Goal: Information Seeking & Learning: Learn about a topic

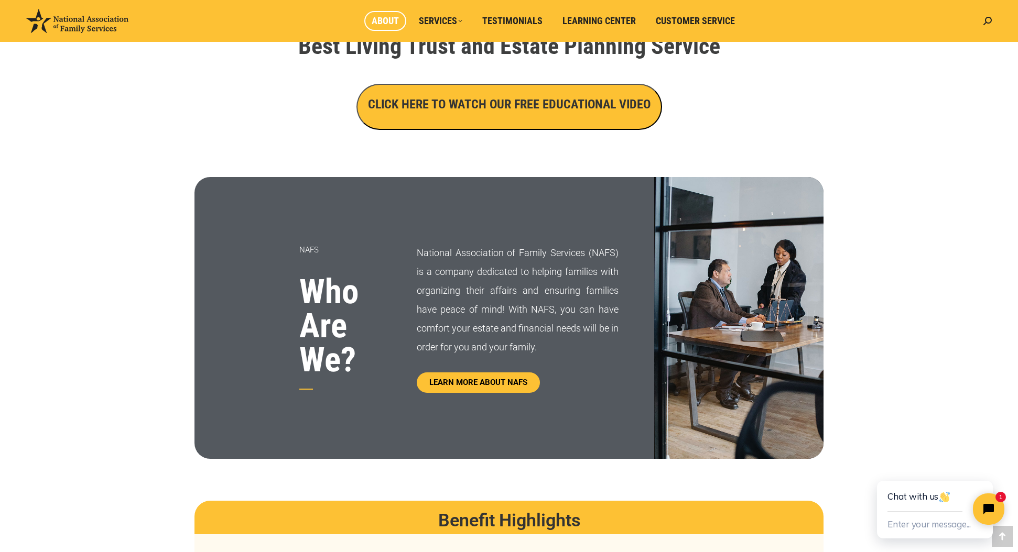
scroll to position [393, 0]
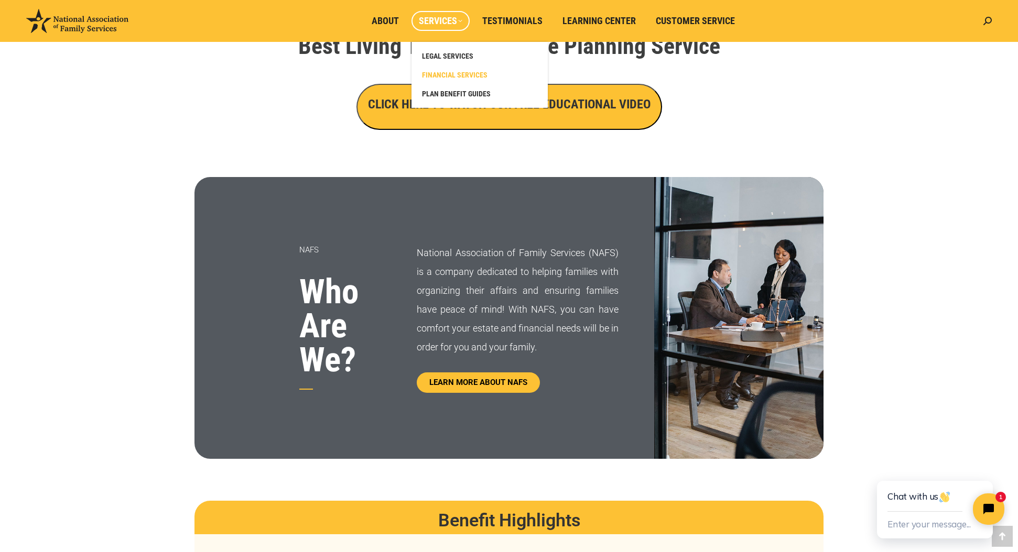
click at [467, 75] on span "FINANCIAL SERVICES" at bounding box center [455, 74] width 66 height 9
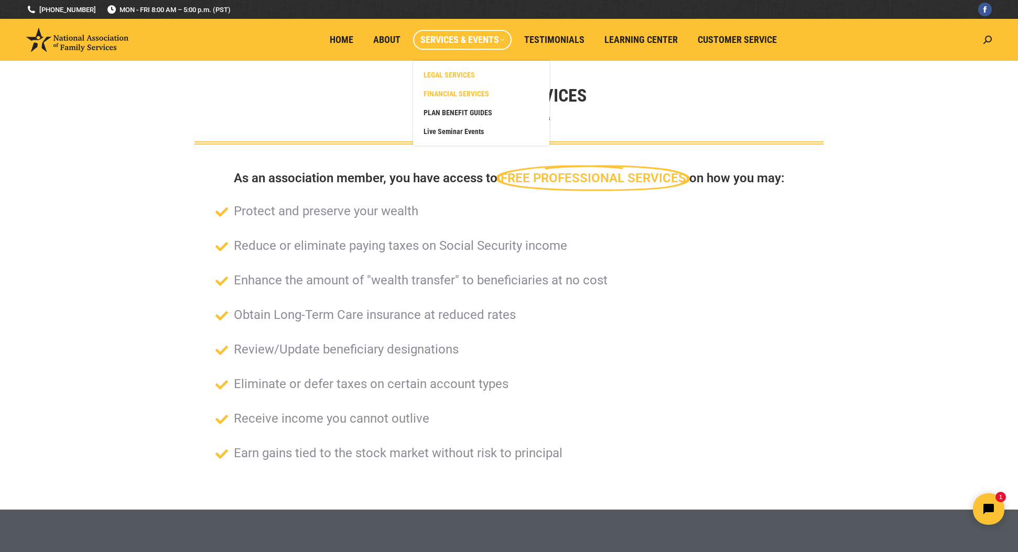
click at [456, 76] on span "LEGAL SERVICES" at bounding box center [448, 74] width 51 height 9
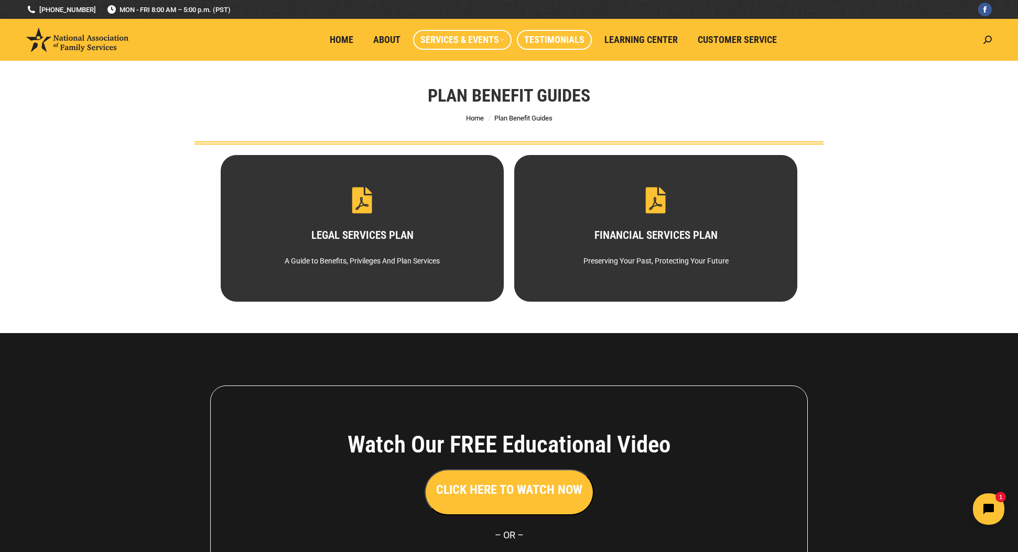
click at [556, 44] on span "Testimonials" at bounding box center [554, 40] width 60 height 12
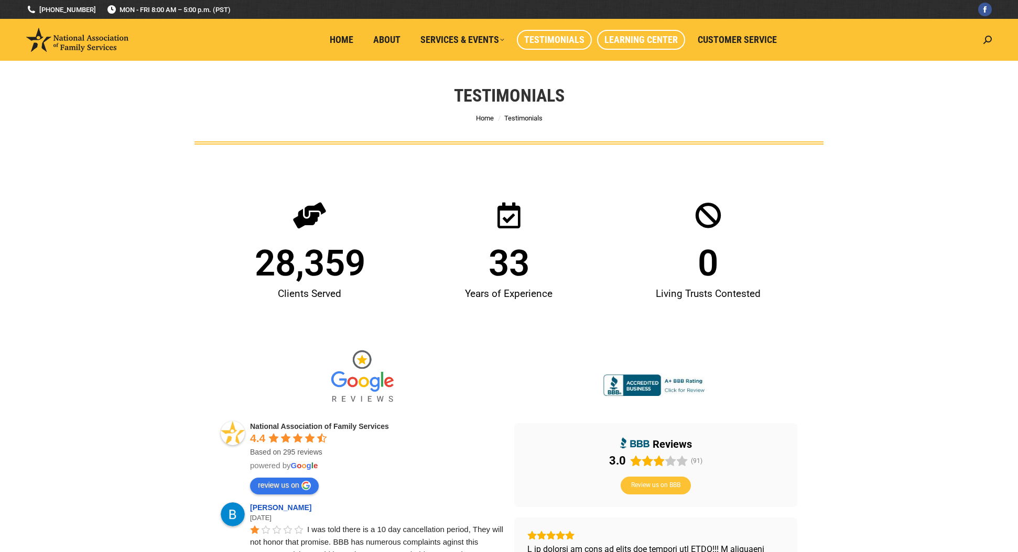
click at [645, 43] on span "Learning Center" at bounding box center [640, 40] width 73 height 12
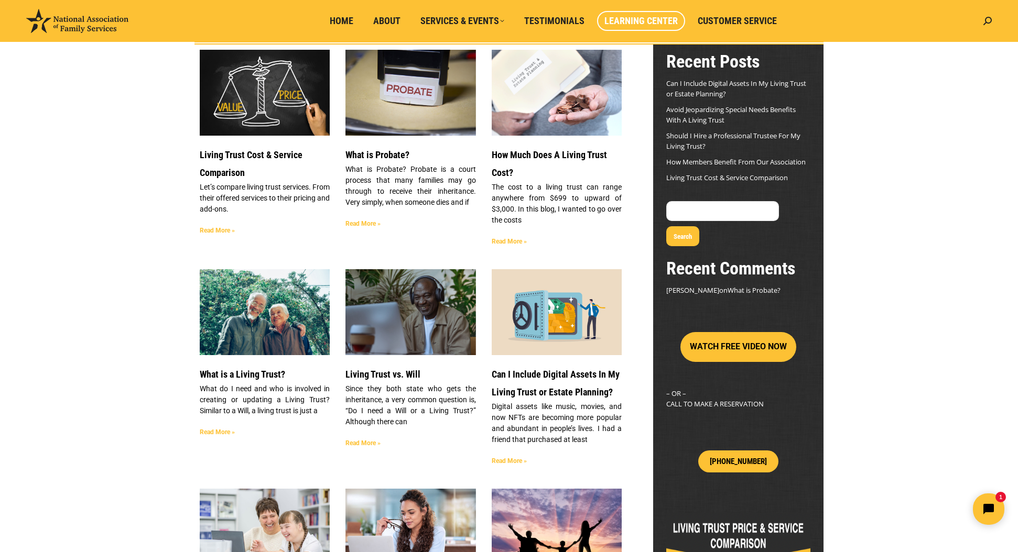
scroll to position [102, 0]
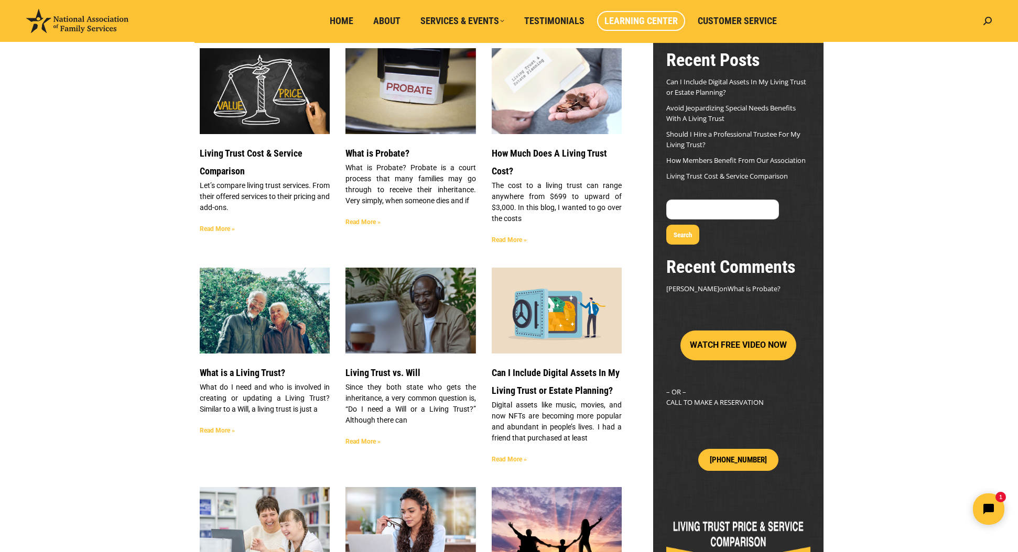
click at [252, 142] on article "Living Trust Cost & Service Comparison Let’s compare living trust services. Fro…" at bounding box center [265, 148] width 130 height 201
click at [275, 160] on h3 "Living Trust Cost & Service Comparison" at bounding box center [265, 163] width 130 height 36
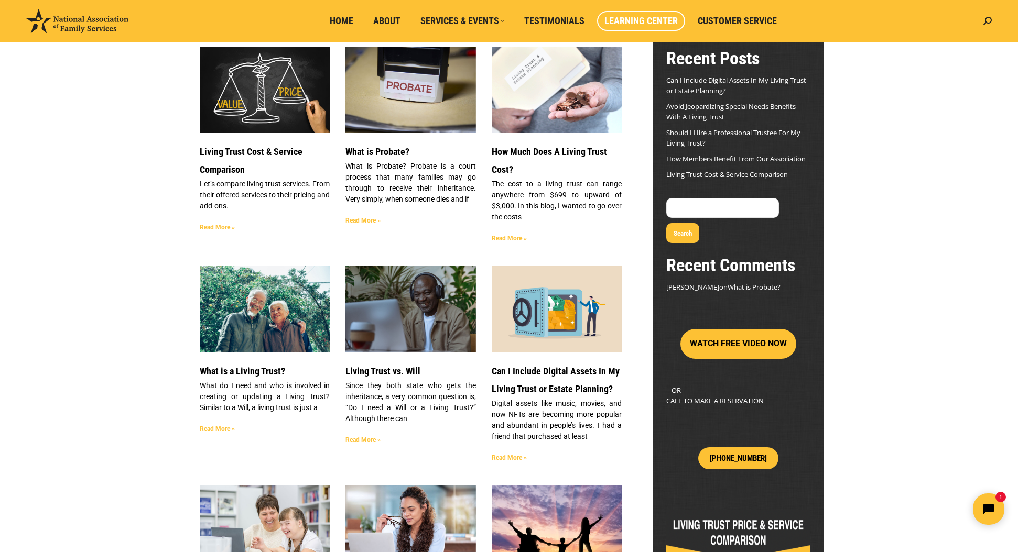
click at [216, 226] on link "Read More »" at bounding box center [217, 227] width 35 height 7
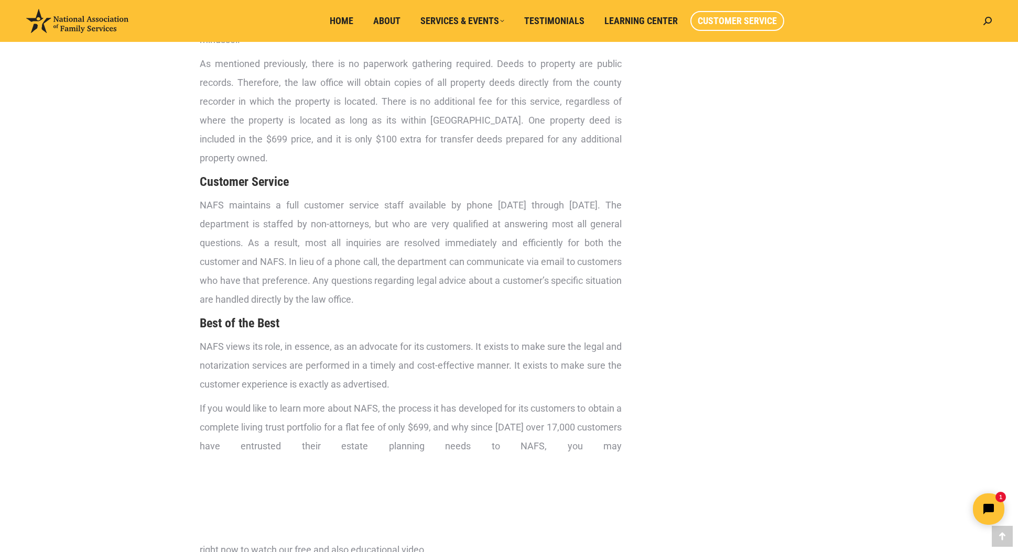
scroll to position [3749, 0]
click at [754, 19] on span "Customer Service" at bounding box center [737, 21] width 79 height 12
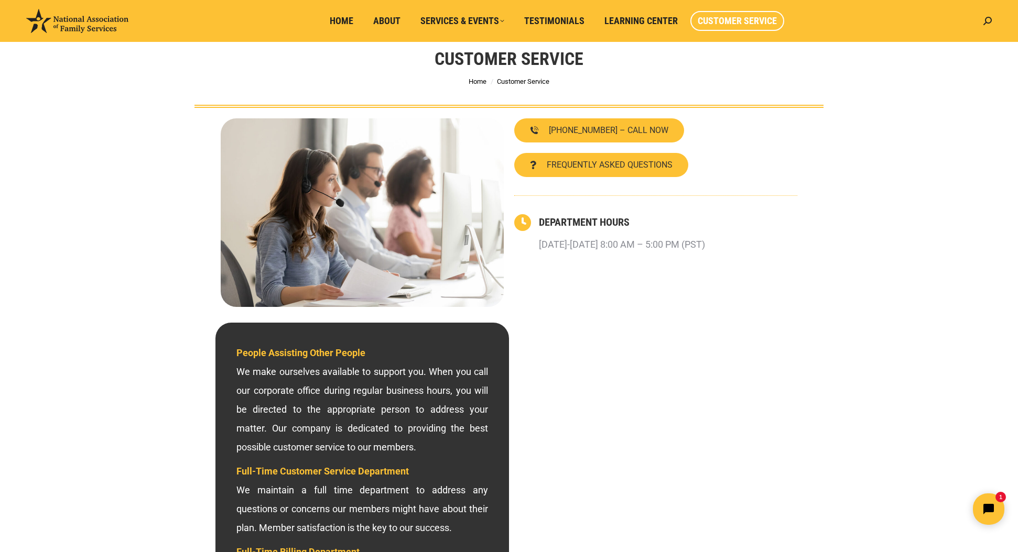
scroll to position [37, 0]
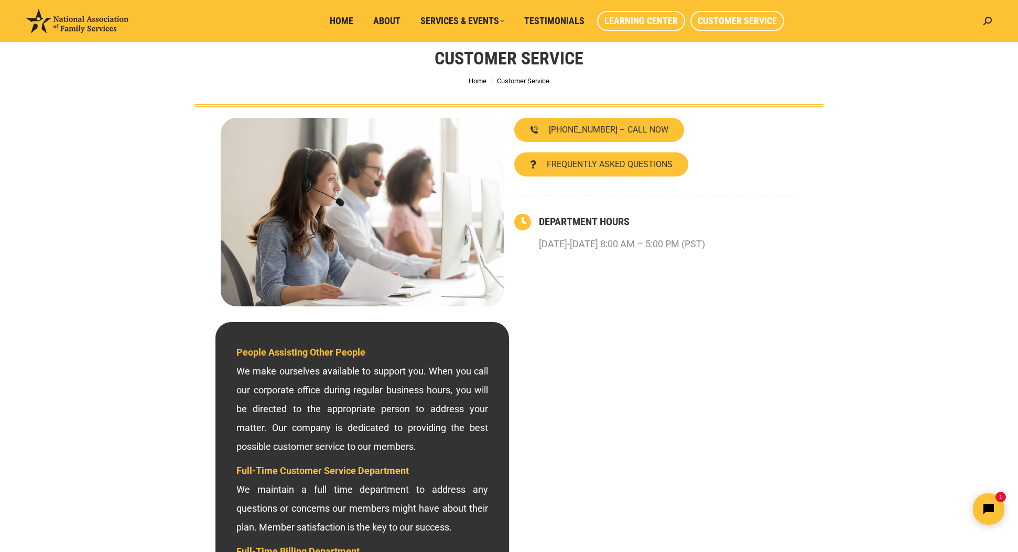
click at [630, 20] on span "Learning Center" at bounding box center [640, 21] width 73 height 12
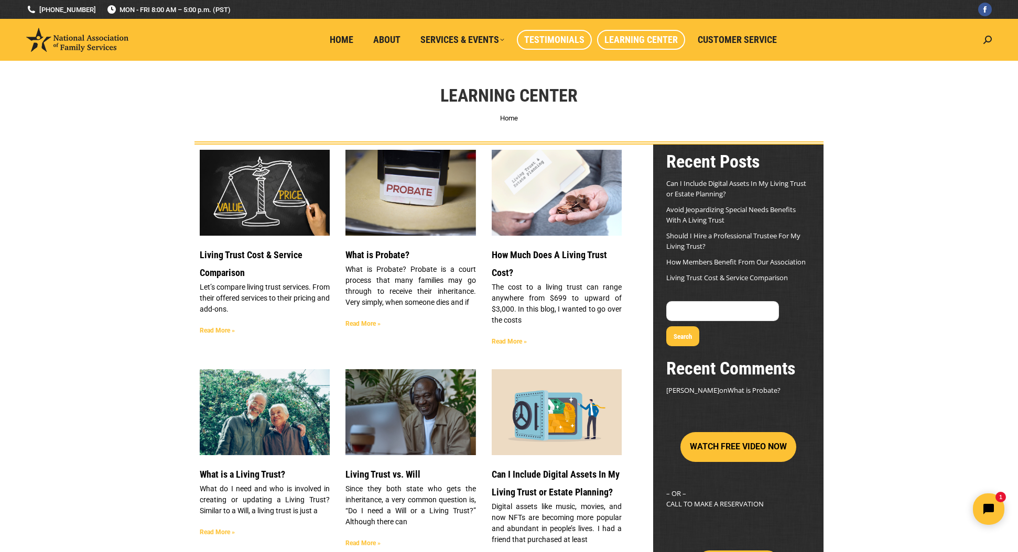
click at [562, 36] on span "Testimonials" at bounding box center [554, 40] width 60 height 12
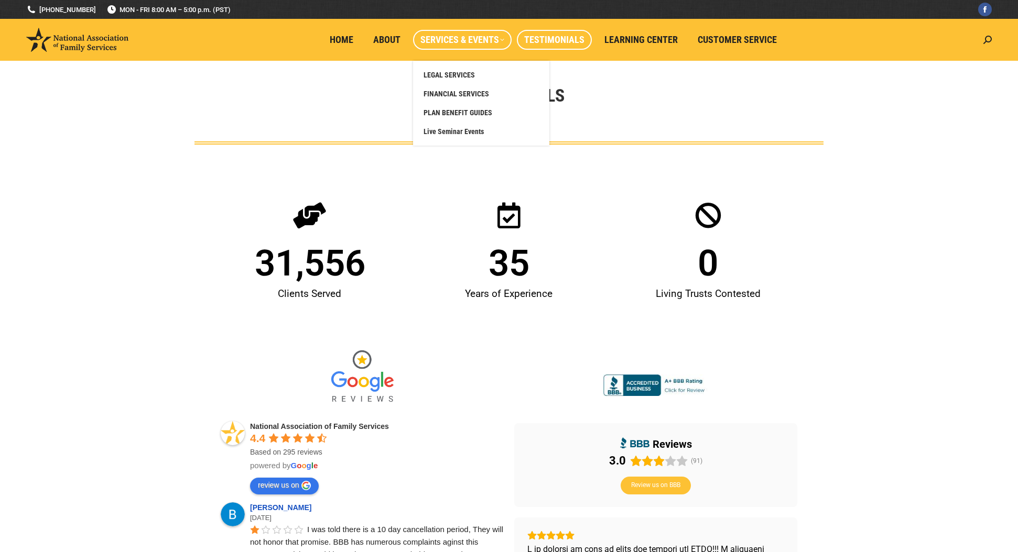
click at [466, 38] on span "Services & Events" at bounding box center [462, 40] width 84 height 12
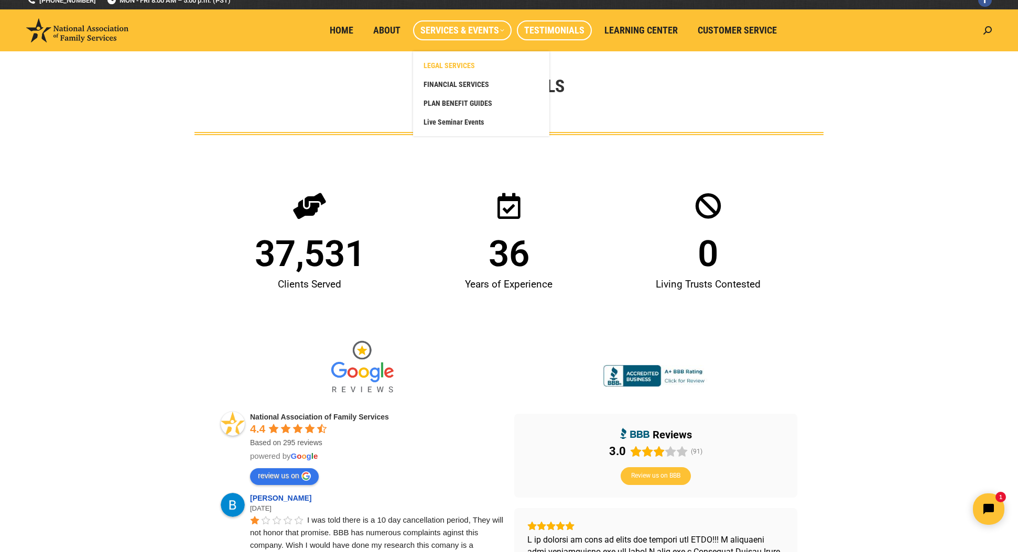
scroll to position [9, 1]
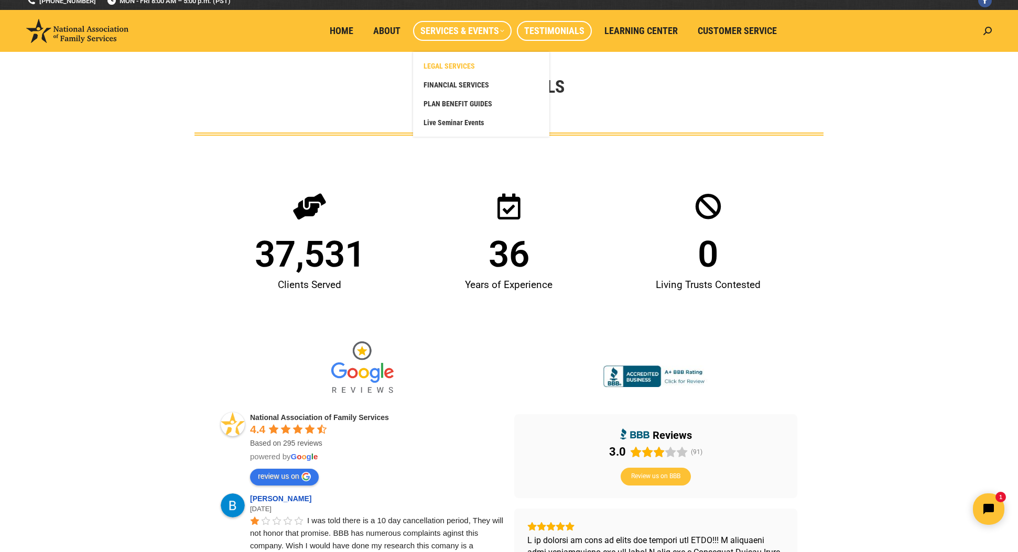
click at [463, 67] on span "LEGAL SERVICES" at bounding box center [448, 65] width 51 height 9
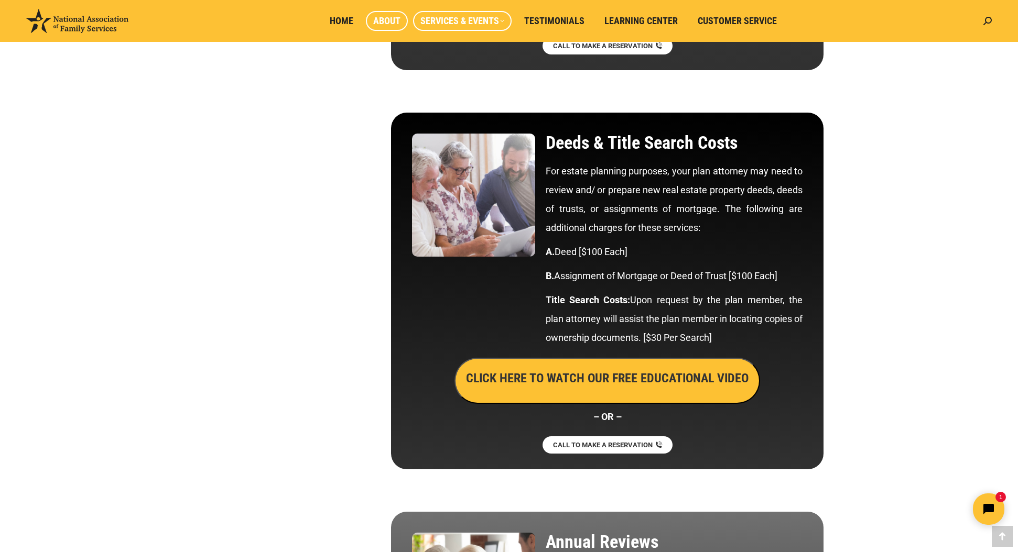
scroll to position [2274, 1]
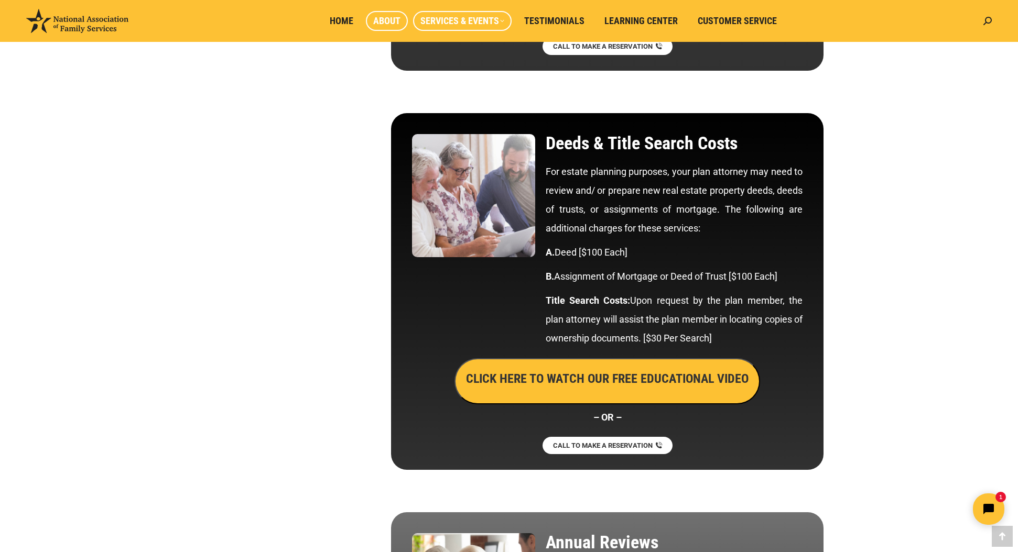
click at [386, 18] on span "About" at bounding box center [386, 21] width 27 height 12
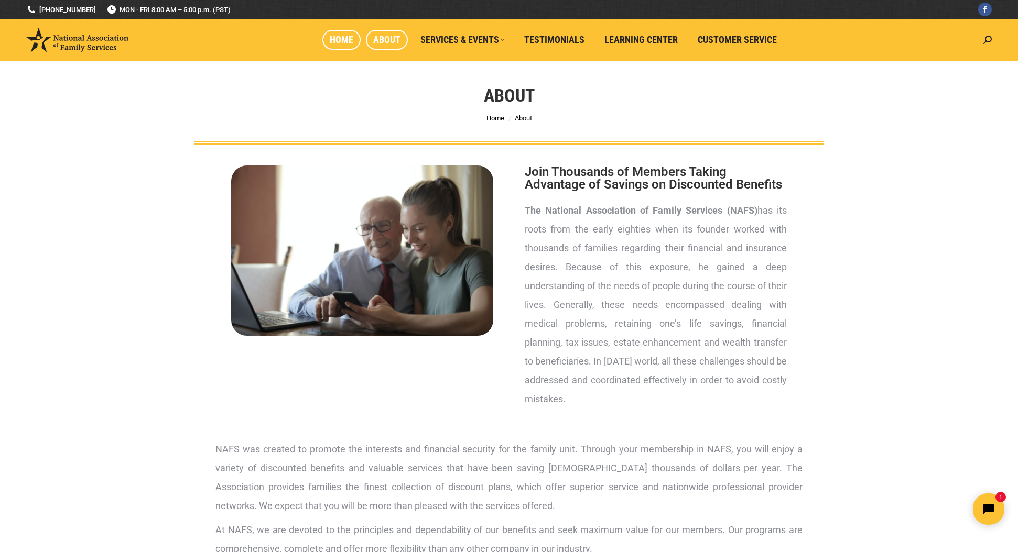
click at [344, 40] on span "Home" at bounding box center [342, 40] width 24 height 12
